Goal: Task Accomplishment & Management: Manage account settings

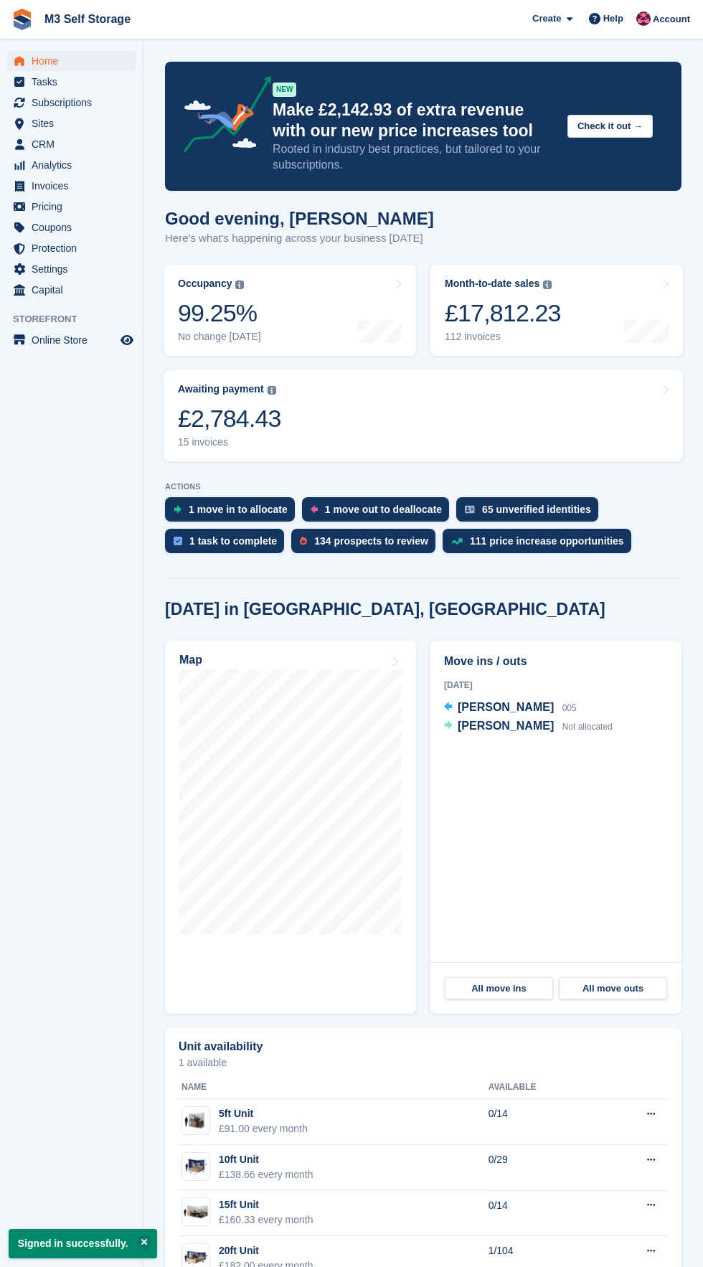
scroll to position [2, 0]
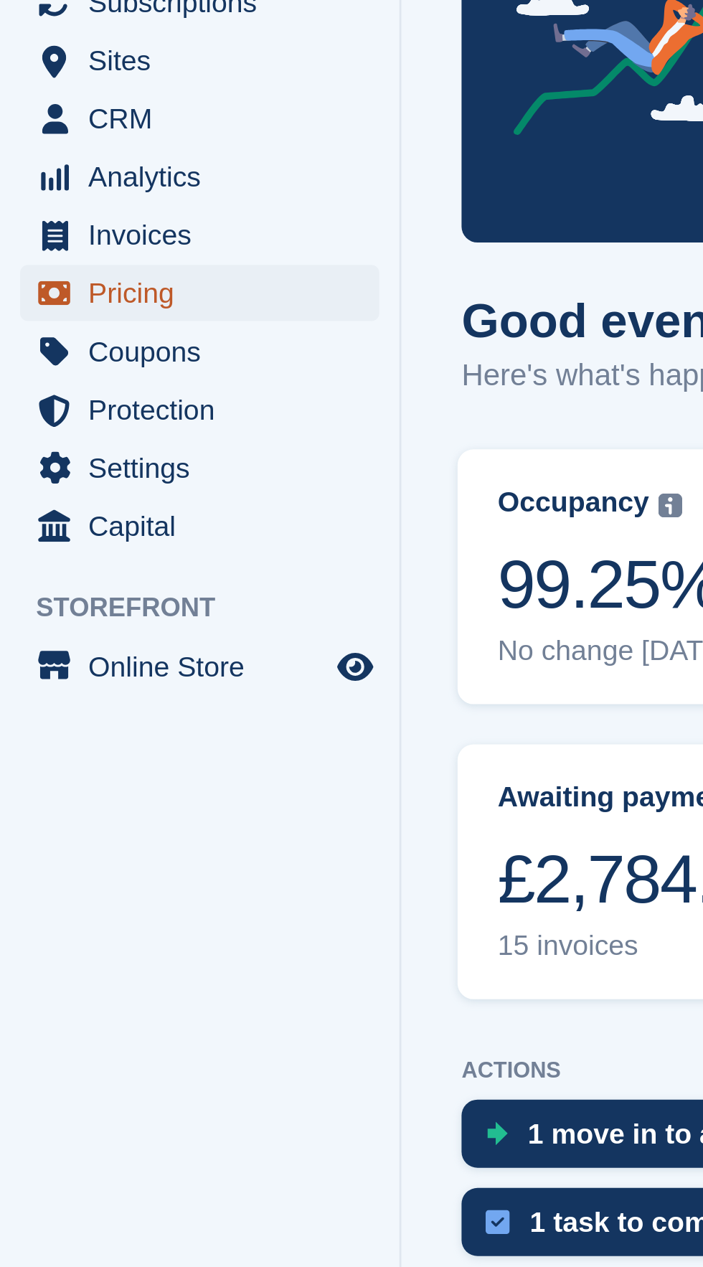
click at [120, 209] on link "Pricing" at bounding box center [71, 207] width 128 height 20
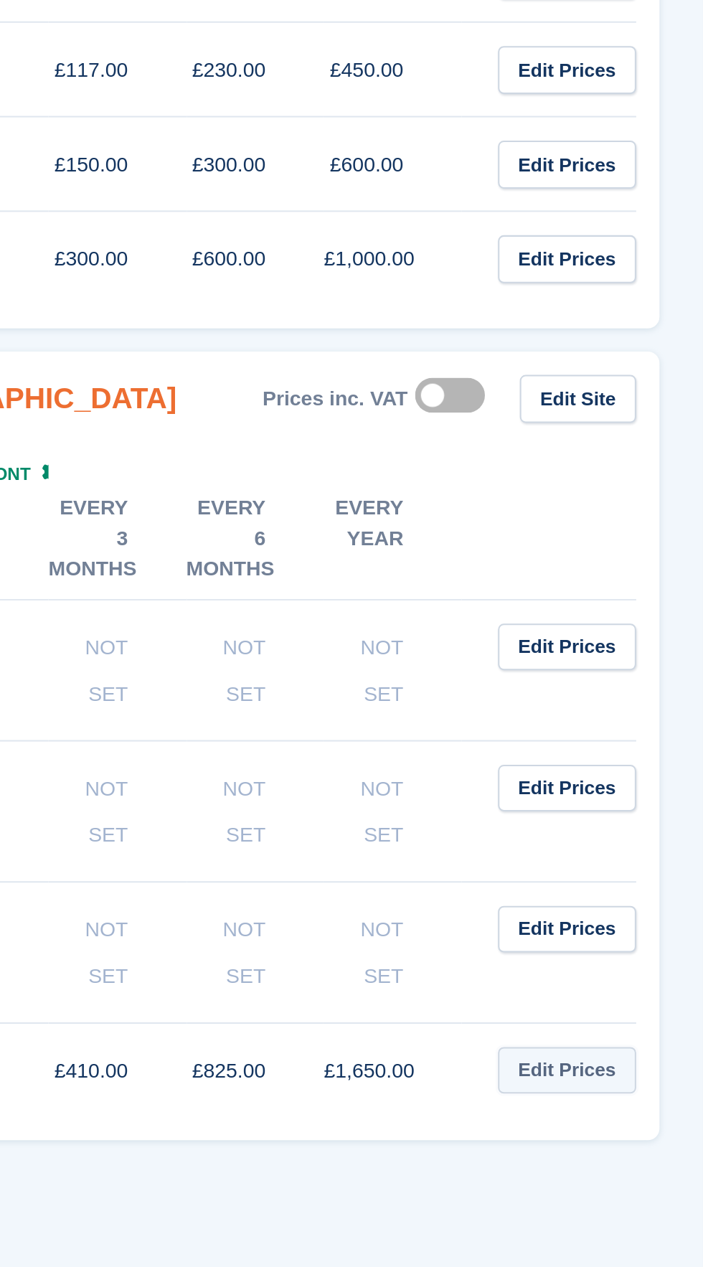
click at [651, 980] on link "Edit Prices" at bounding box center [636, 992] width 68 height 24
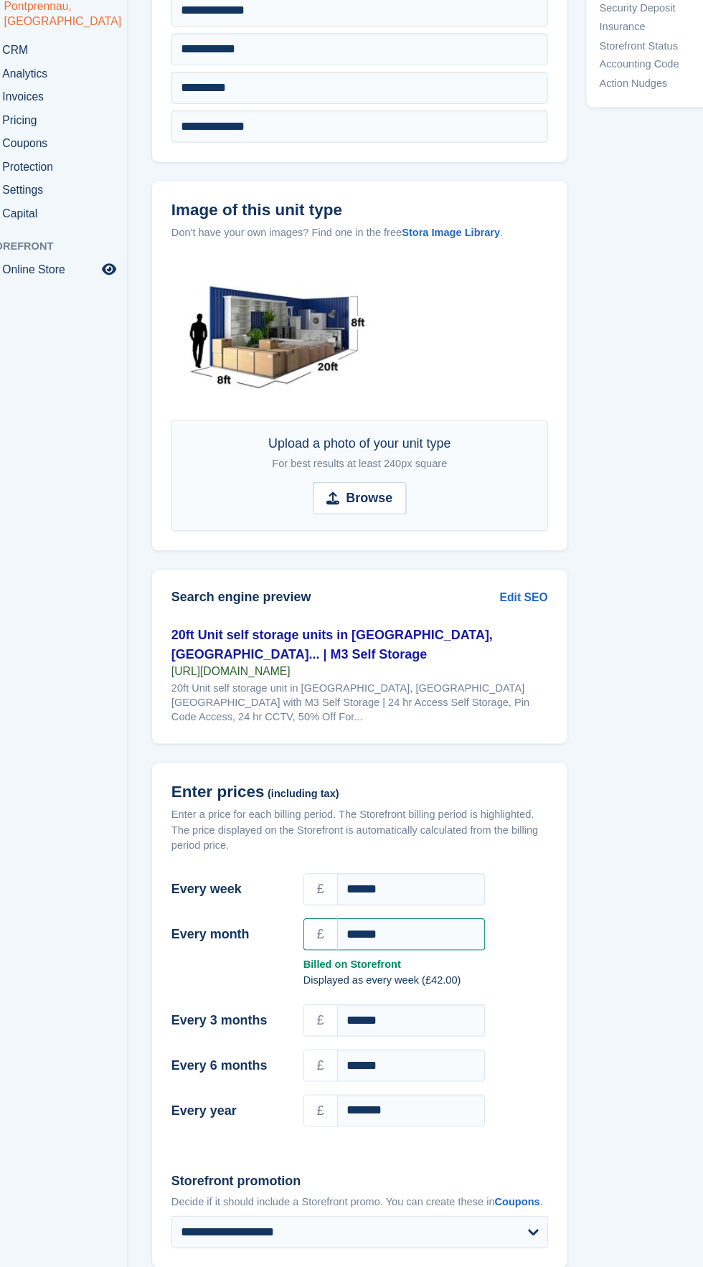
scroll to position [514, 0]
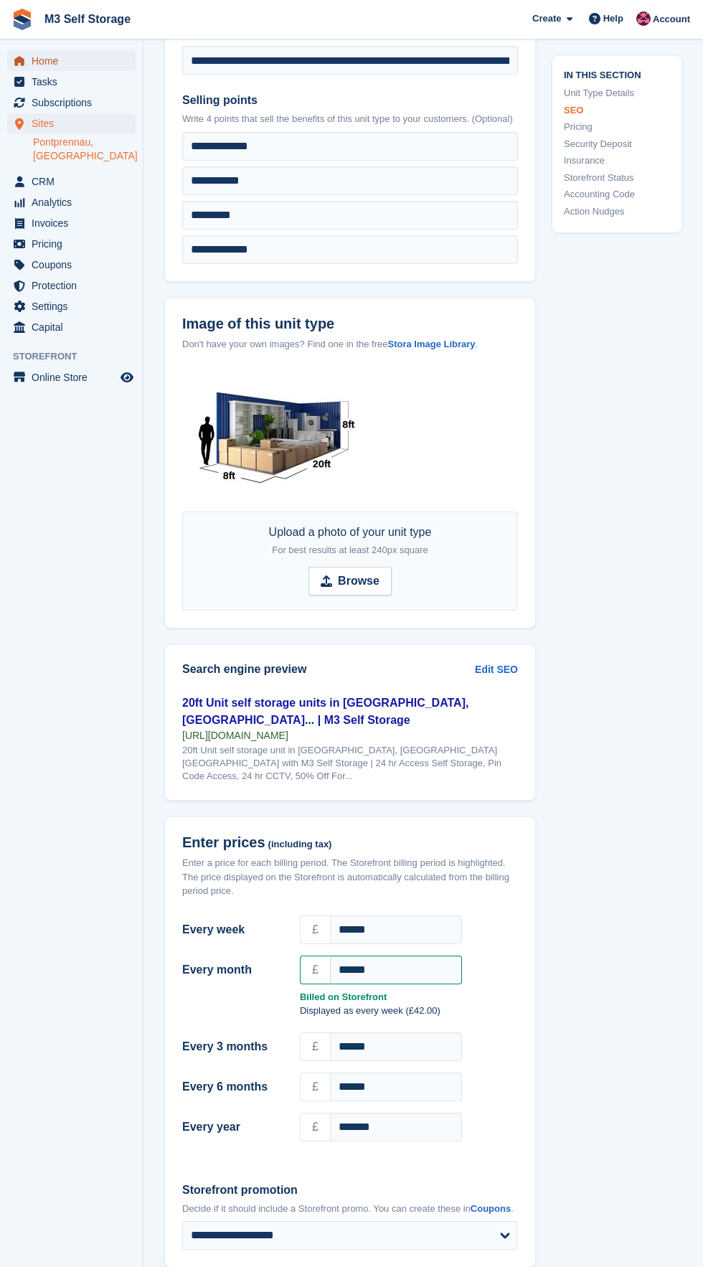
click at [127, 61] on link "Home" at bounding box center [71, 61] width 128 height 20
